Goal: Task Accomplishment & Management: Manage account settings

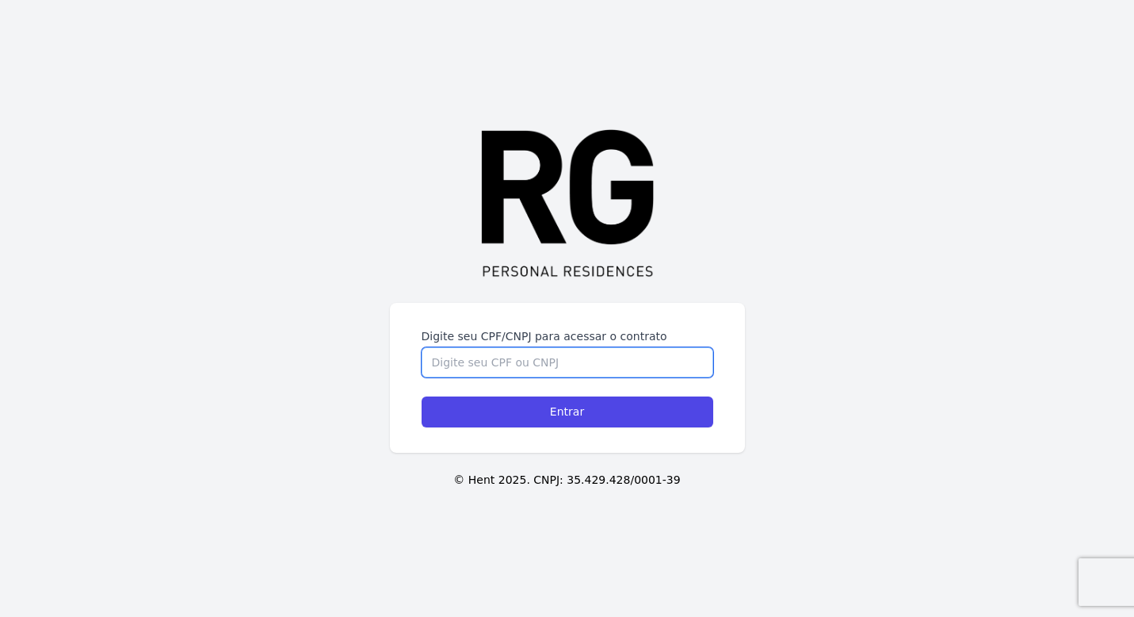
click at [493, 363] on input "Digite seu CPF/CNPJ para acessar o contrato" at bounding box center [568, 362] width 292 height 30
type input "12717945784"
click at [422, 396] on input "Entrar" at bounding box center [568, 411] width 292 height 31
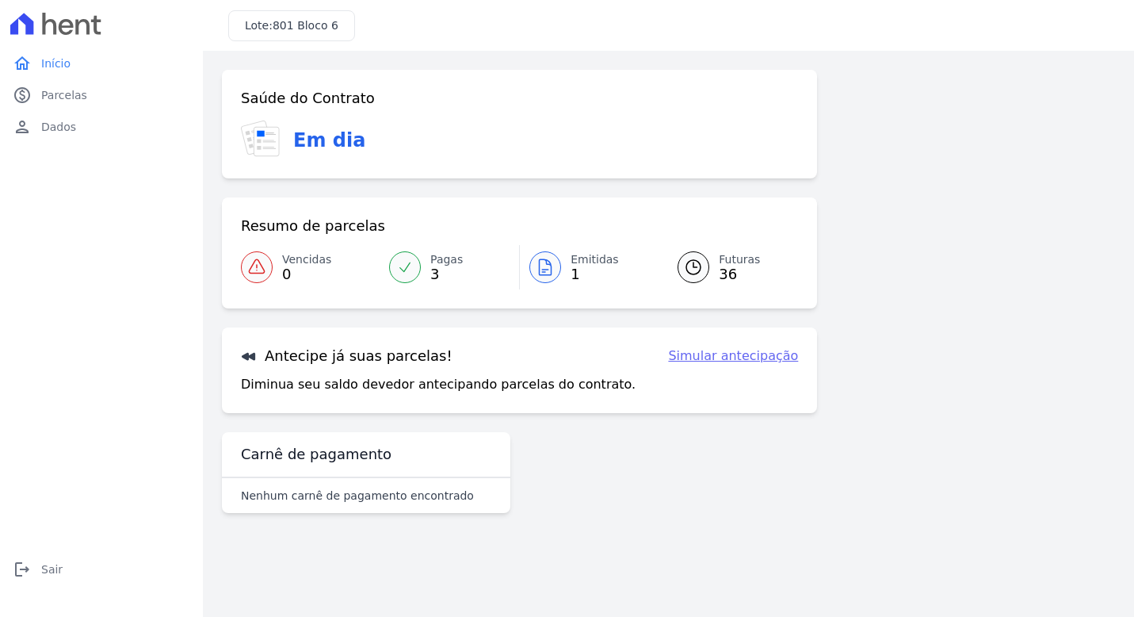
click at [557, 263] on div at bounding box center [546, 267] width 32 height 32
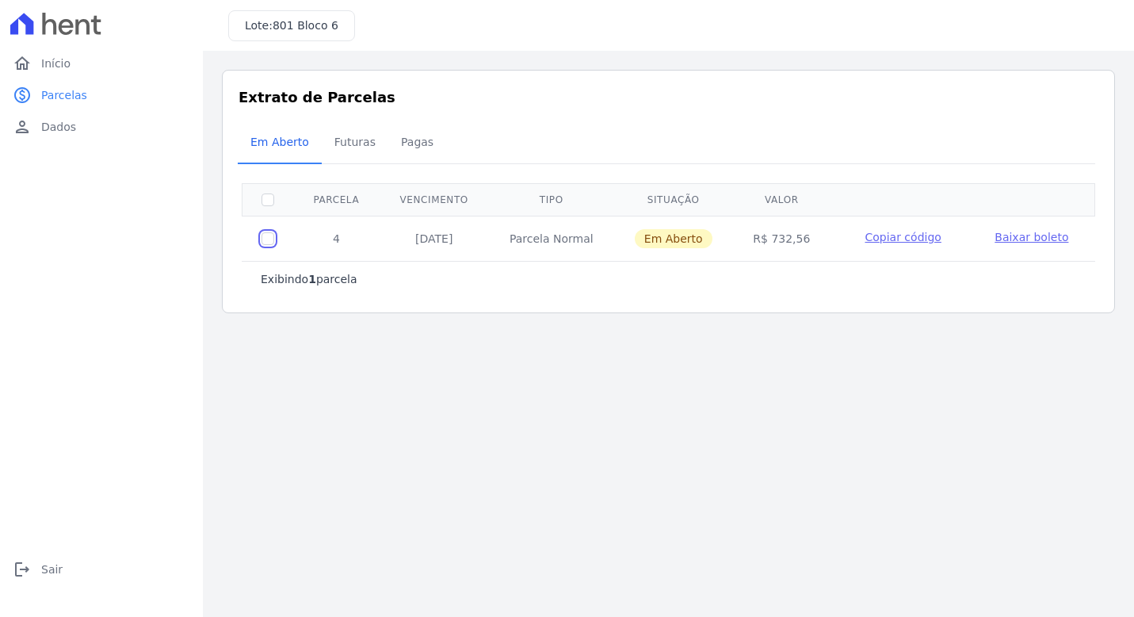
click at [266, 239] on input "checkbox" at bounding box center [268, 238] width 13 height 13
checkbox input "true"
click at [1020, 235] on span "Baixar boleto" at bounding box center [1032, 237] width 74 height 13
click at [55, 68] on span "Início" at bounding box center [55, 63] width 29 height 16
